Goal: Use online tool/utility: Utilize a website feature to perform a specific function

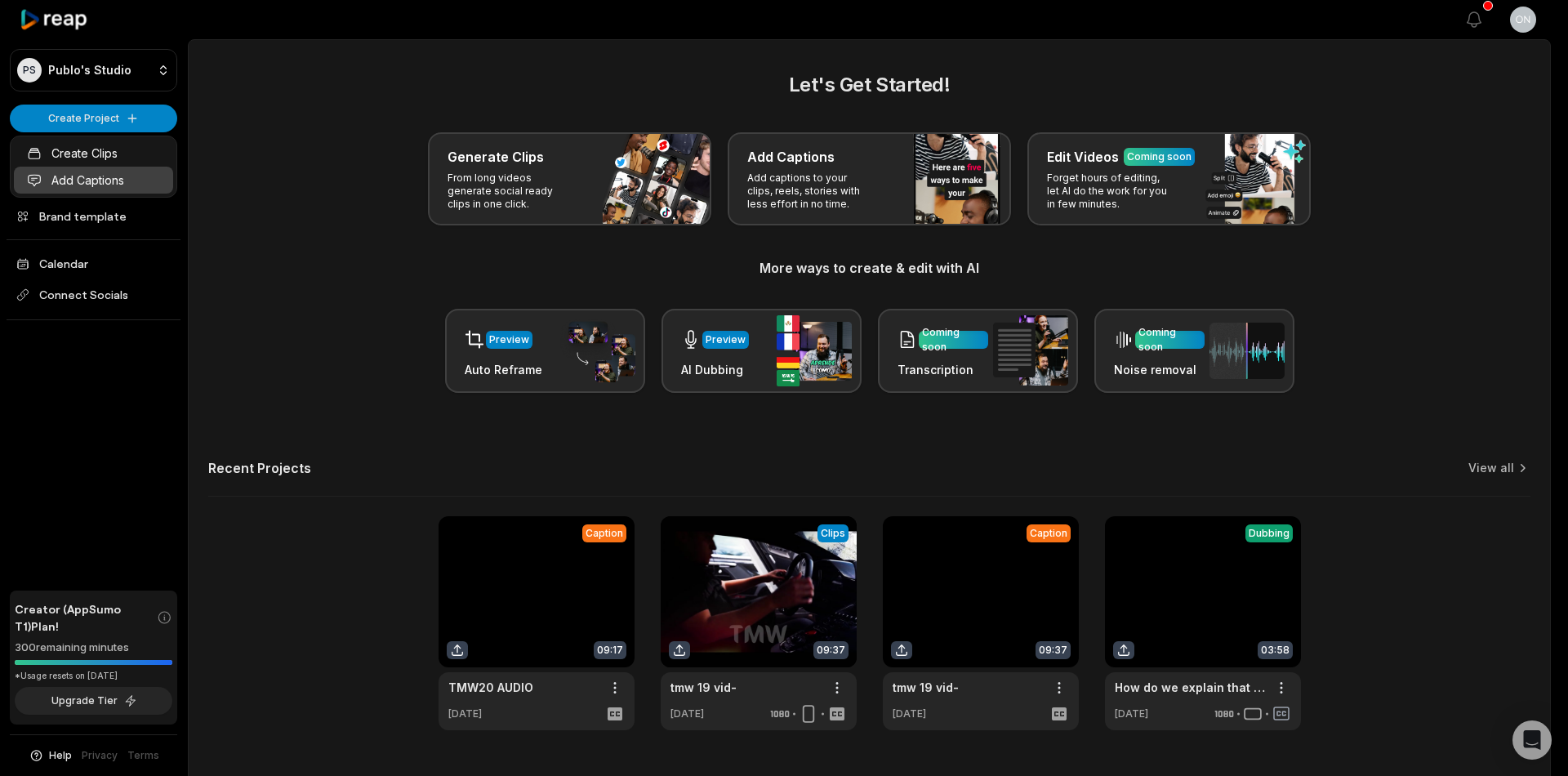
click at [131, 172] on link "Add Captions" at bounding box center [93, 180] width 160 height 27
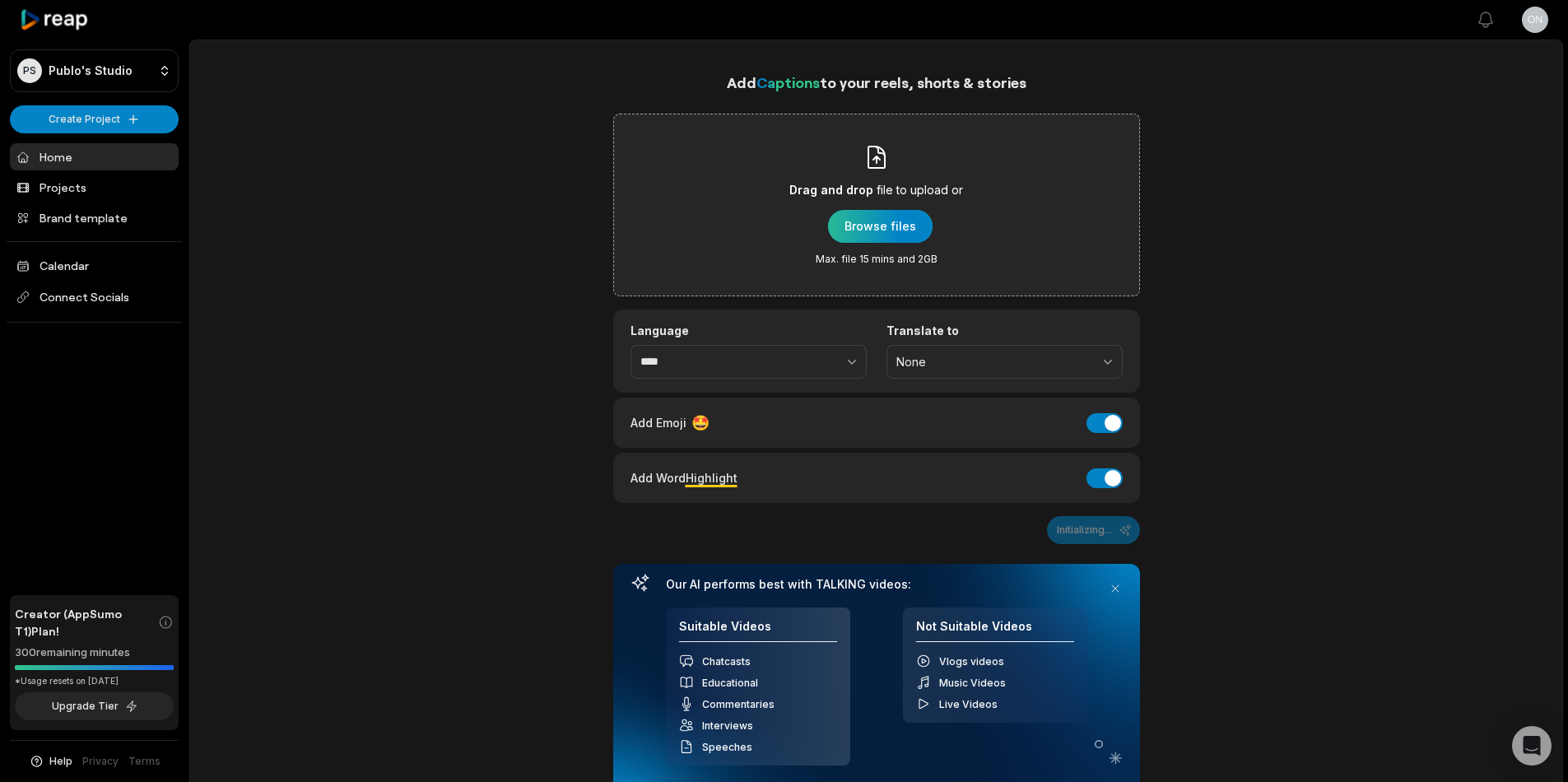
click at [911, 232] on div "button" at bounding box center [880, 226] width 104 height 33
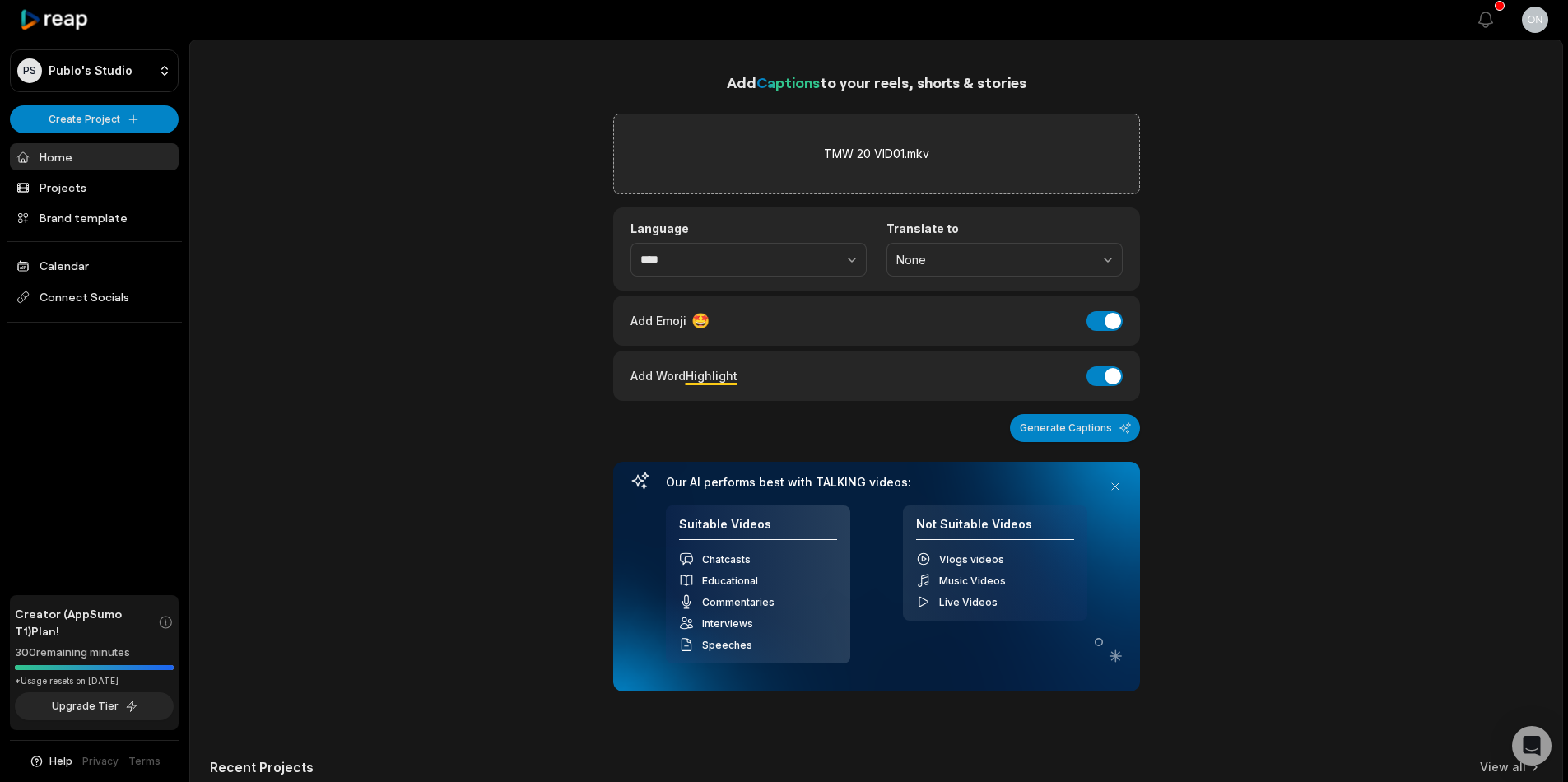
click at [1121, 330] on div "Add Emoji 🤩 Add Emoji" at bounding box center [876, 321] width 492 height 22
click at [1111, 328] on button "Add Emoji" at bounding box center [1104, 320] width 36 height 20
click at [1111, 379] on button "Add Word Highlight" at bounding box center [1104, 376] width 36 height 20
click at [1097, 420] on button "Generate Captions" at bounding box center [1075, 428] width 130 height 28
